Goal: Information Seeking & Learning: Learn about a topic

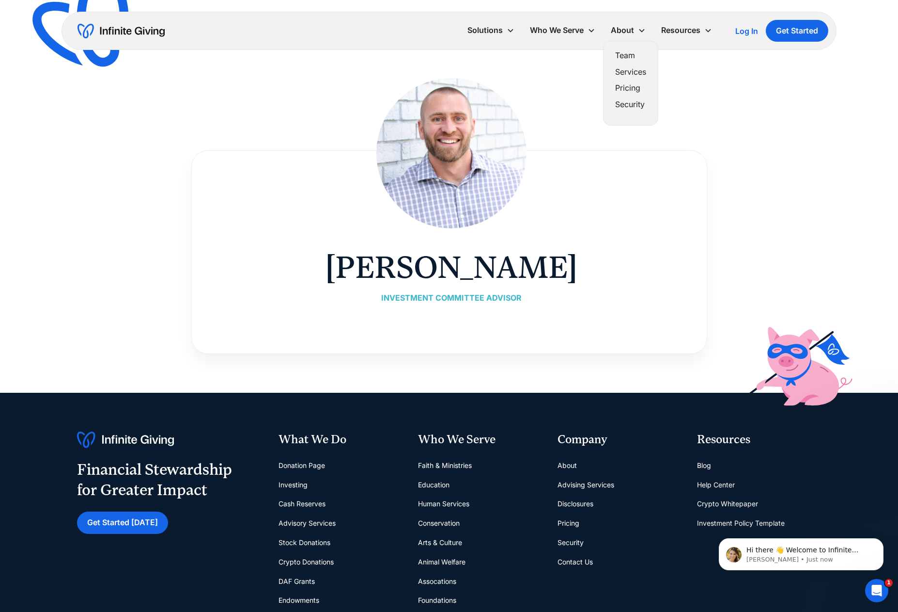
click at [621, 57] on link "Team" at bounding box center [630, 55] width 31 height 13
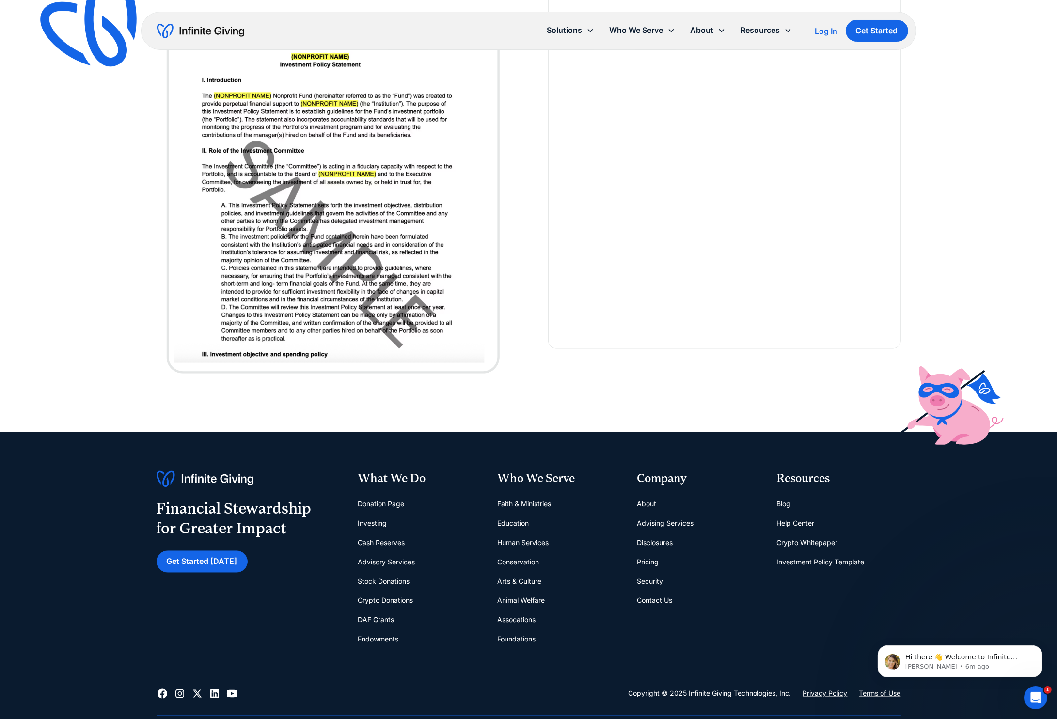
scroll to position [2555, 0]
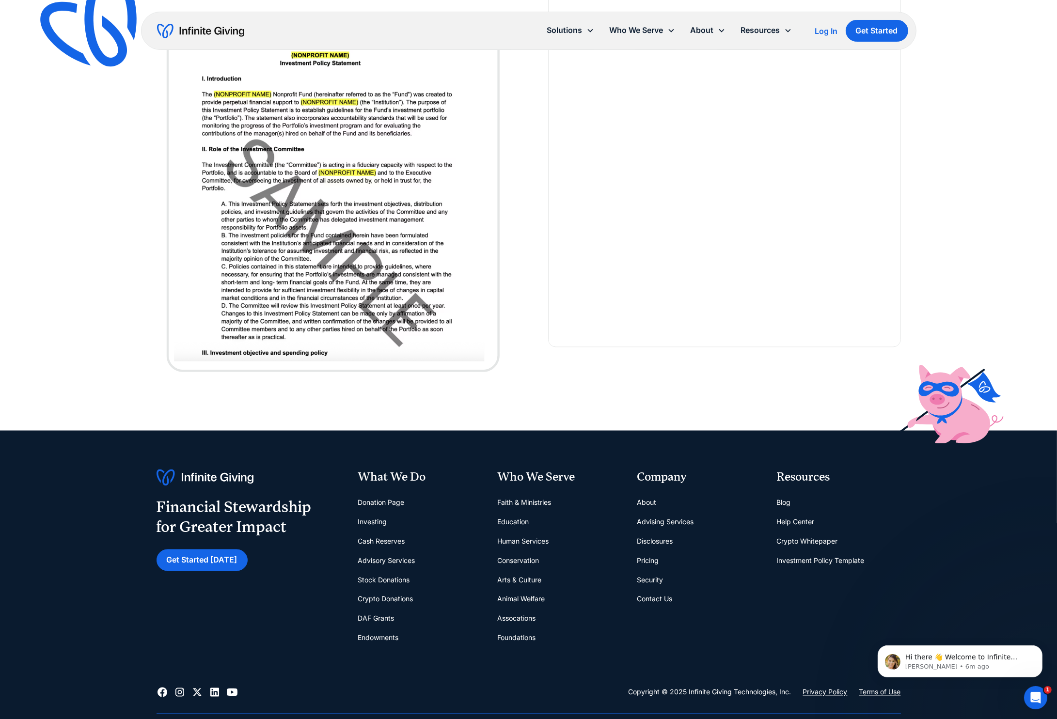
click at [646, 500] on link "About" at bounding box center [646, 502] width 19 height 19
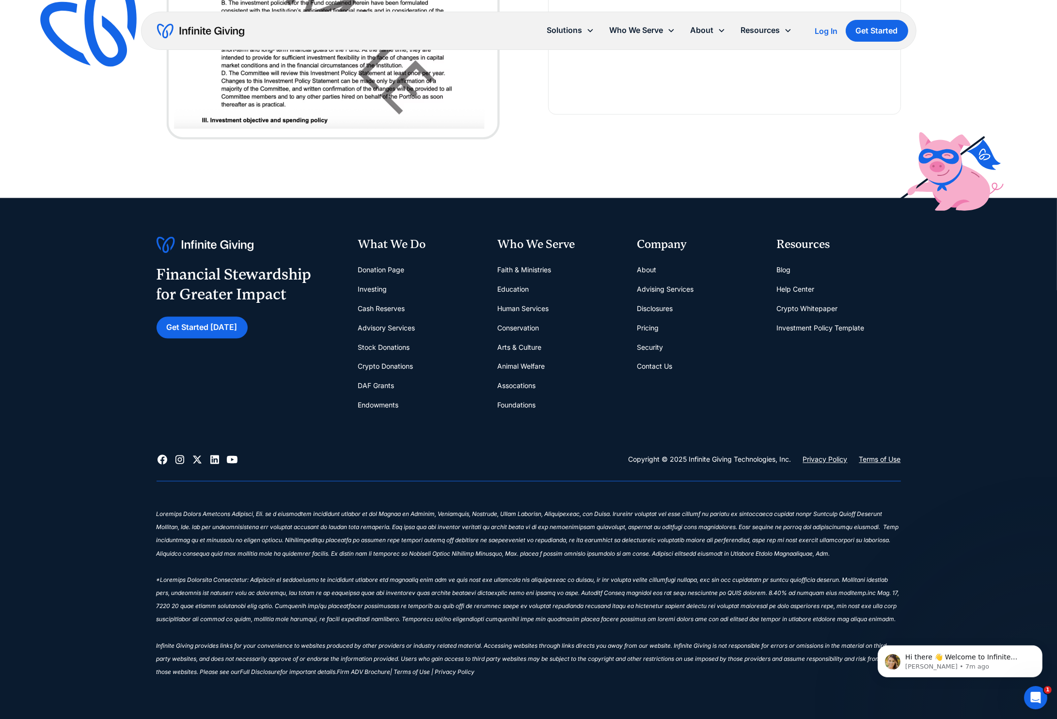
scroll to position [2787, 0]
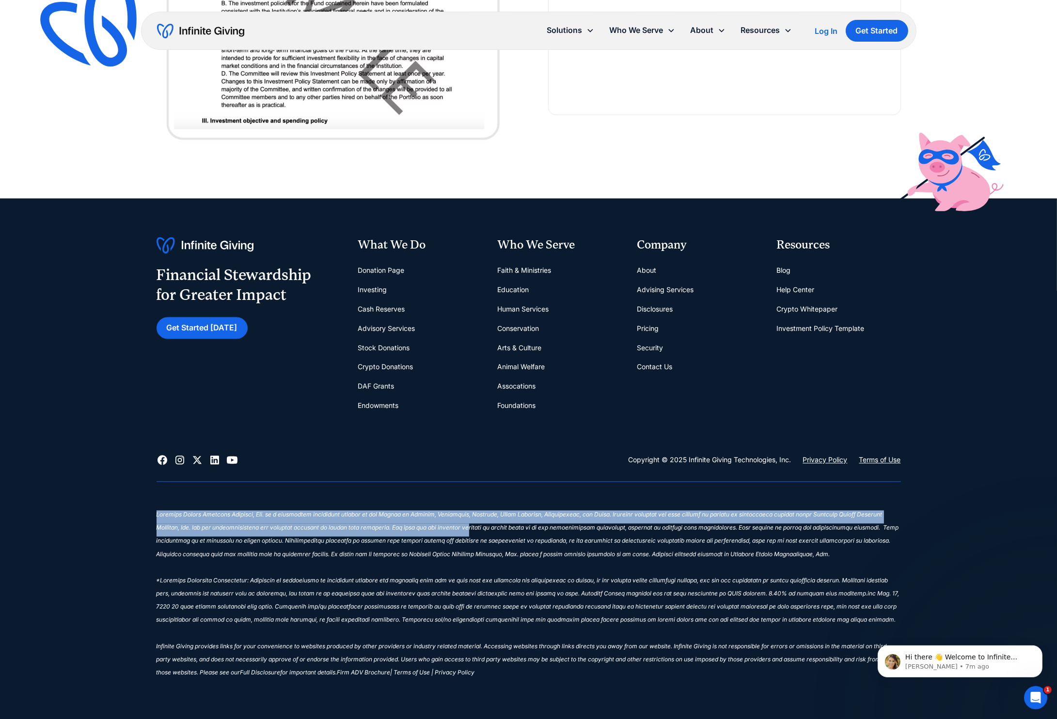
drag, startPoint x: 156, startPoint y: 511, endPoint x: 443, endPoint y: 525, distance: 287.7
click at [443, 525] on div "Financial Stewardship for Greater Impact Get Started Today What We Do Donation …" at bounding box center [528, 462] width 1057 height 527
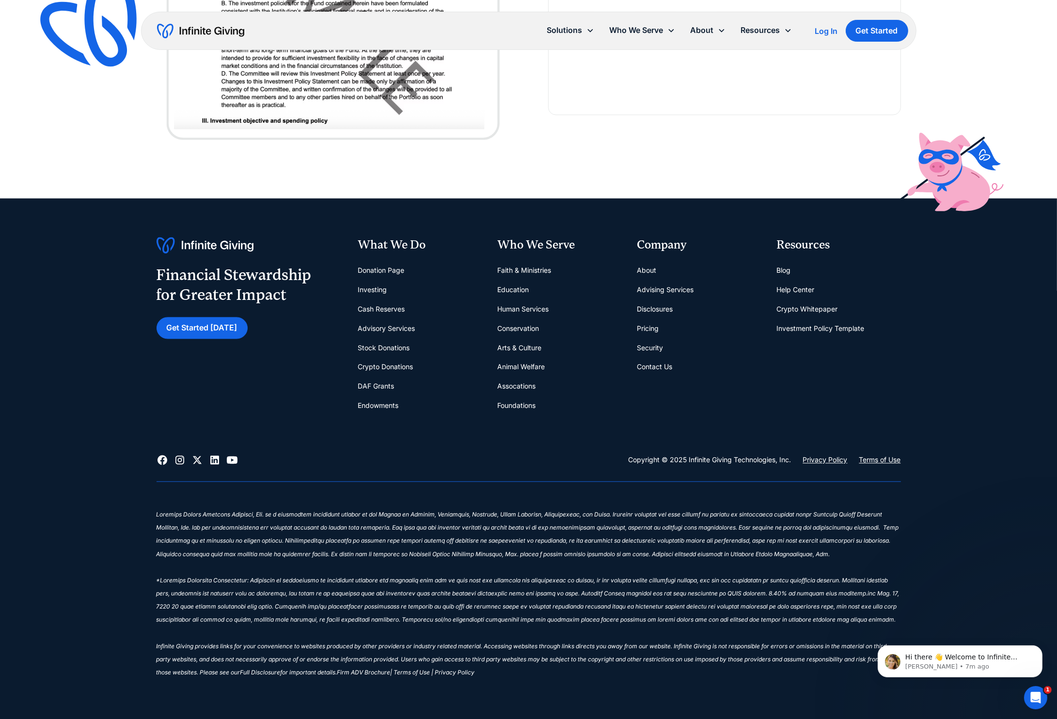
click at [430, 502] on div "‍ ‍ ‍" at bounding box center [529, 504] width 744 height 13
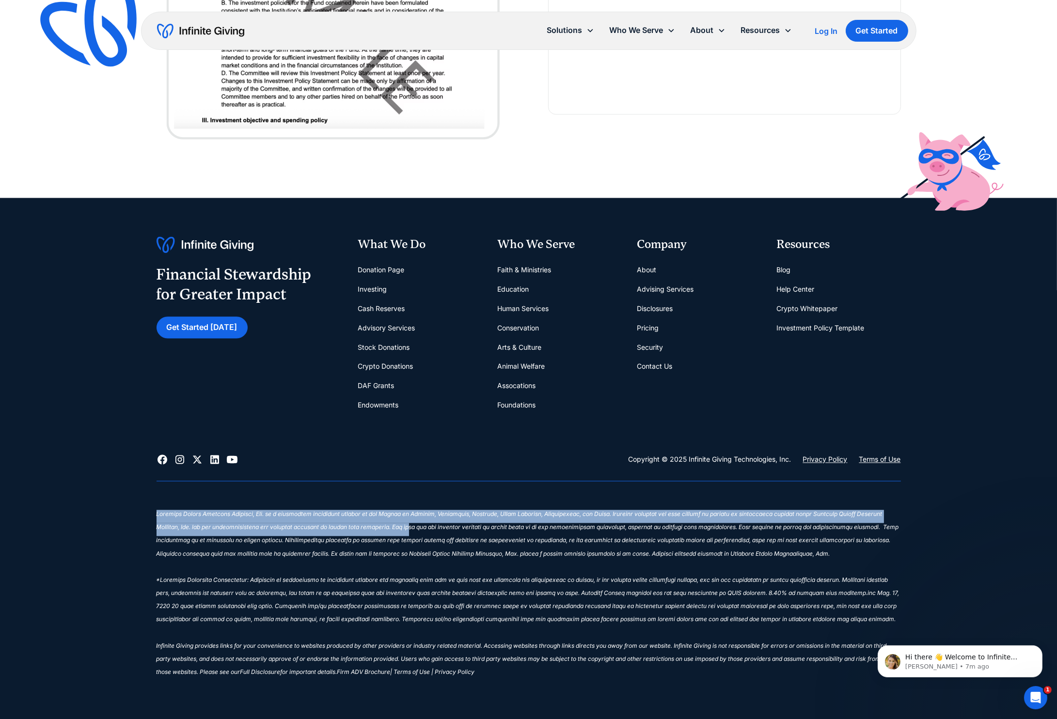
scroll to position [2787, 1]
drag, startPoint x: 156, startPoint y: 511, endPoint x: 379, endPoint y: 527, distance: 223.5
click at [379, 527] on sup "‍ Infinite Giving provides links for your convenience to websites produced by o…" at bounding box center [528, 593] width 743 height 165
click at [335, 515] on sup "‍ Infinite Giving provides links for your convenience to websites produced by o…" at bounding box center [528, 593] width 743 height 165
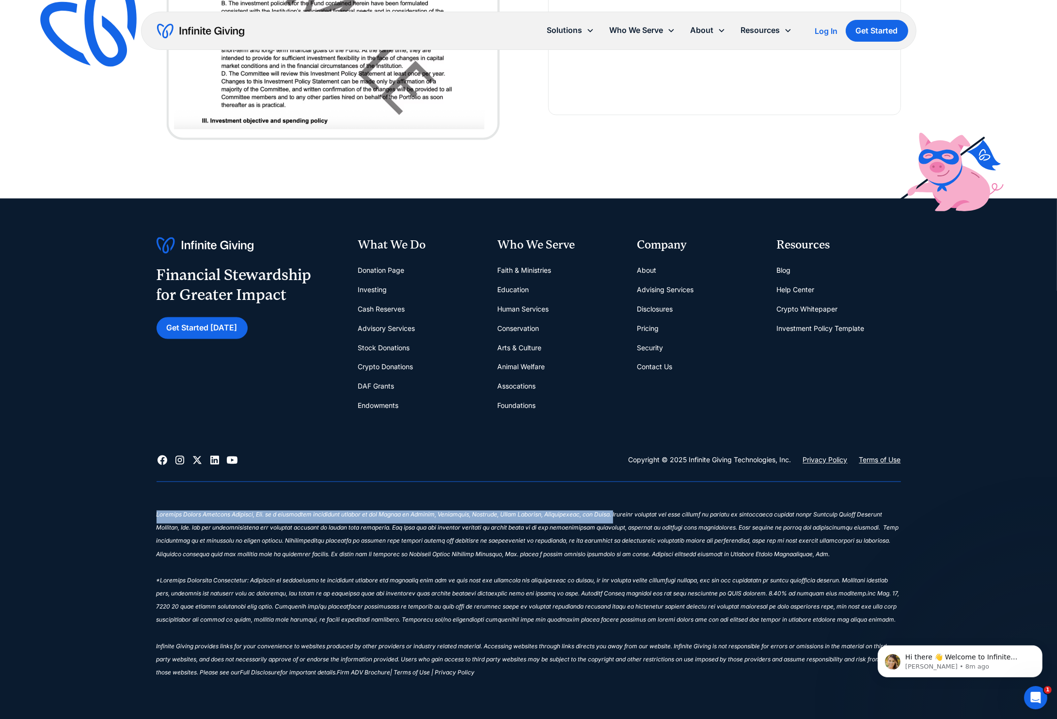
drag, startPoint x: 156, startPoint y: 510, endPoint x: 595, endPoint y: 511, distance: 438.6
click at [597, 511] on sup "‍ Infinite Giving provides links for your convenience to websites produced by o…" at bounding box center [528, 593] width 743 height 165
copy sup "Infinite Giving Advisory Services, Inc. is a registered investment adviser in t…"
